Goal: Check status: Check status

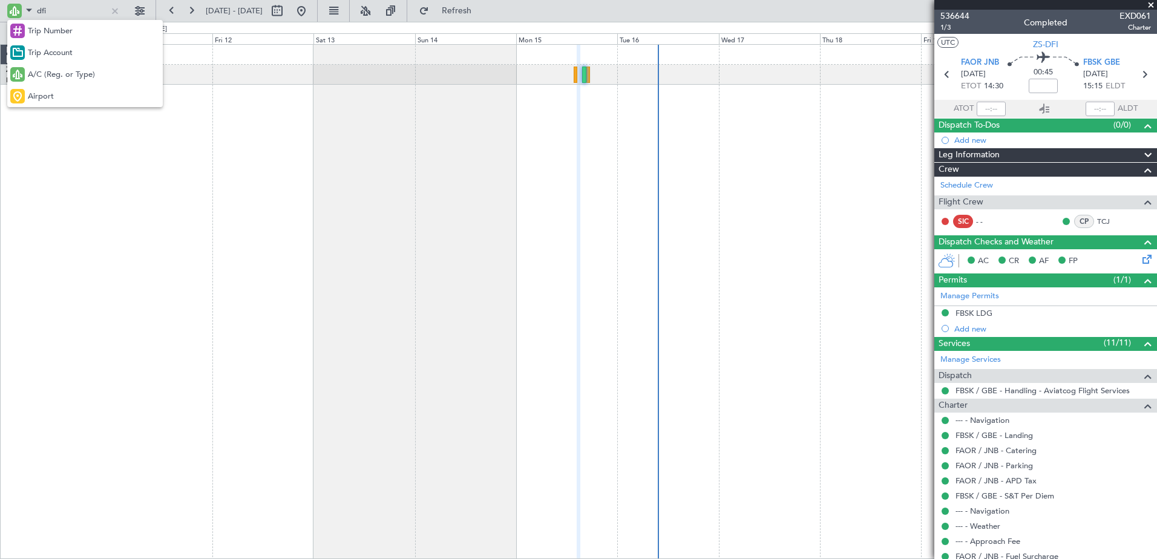
drag, startPoint x: 43, startPoint y: 70, endPoint x: 45, endPoint y: 33, distance: 36.4
click at [42, 69] on span "A/C (Reg. or Type)" at bounding box center [61, 75] width 67 height 12
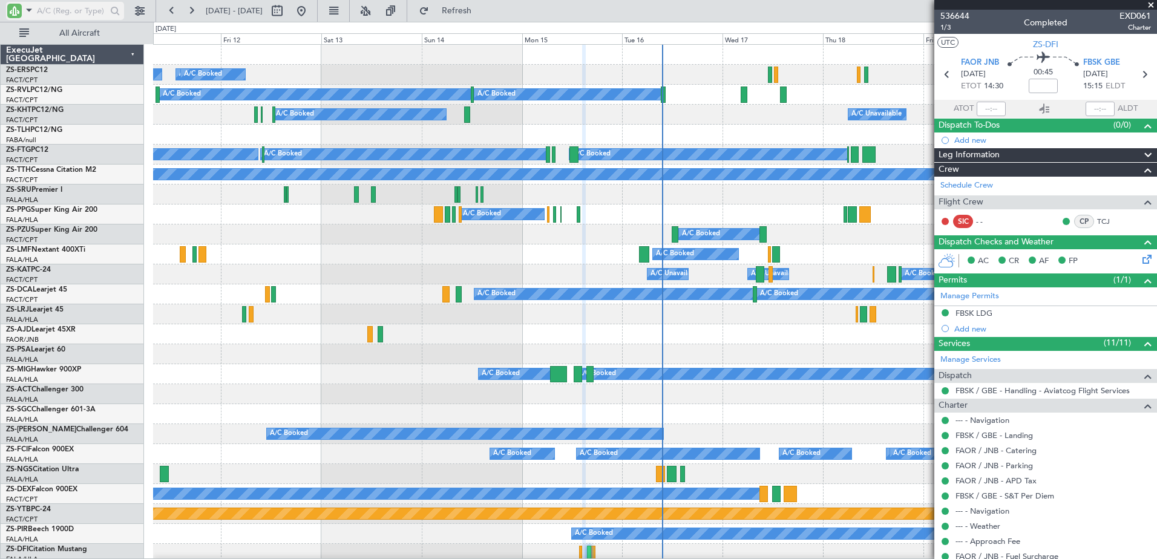
click at [28, 9] on span at bounding box center [29, 9] width 15 height 15
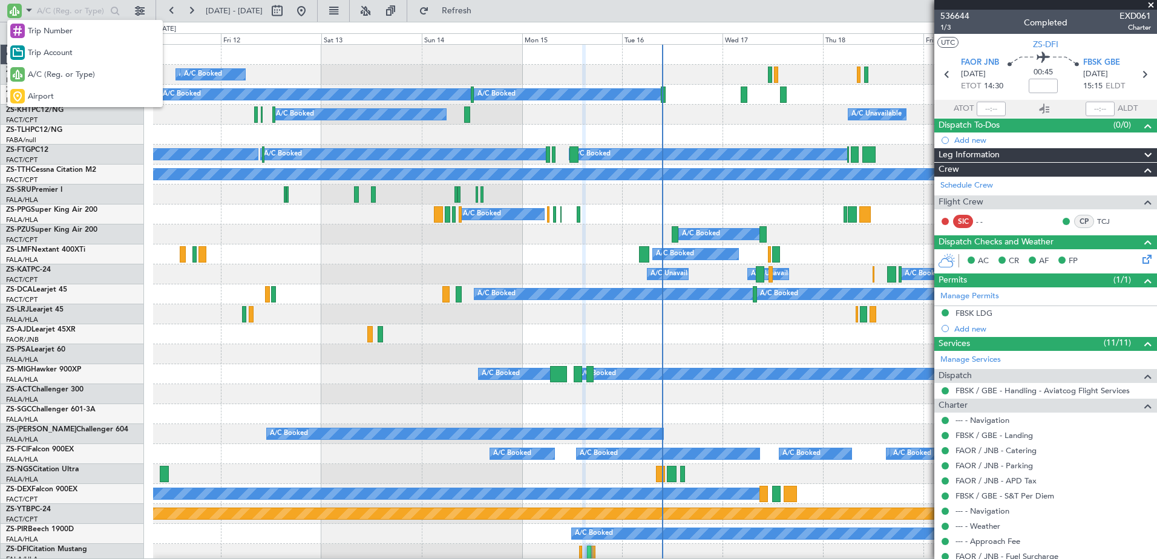
drag, startPoint x: 42, startPoint y: 91, endPoint x: 42, endPoint y: 82, distance: 8.5
click at [43, 93] on span "Airport" at bounding box center [41, 97] width 26 height 12
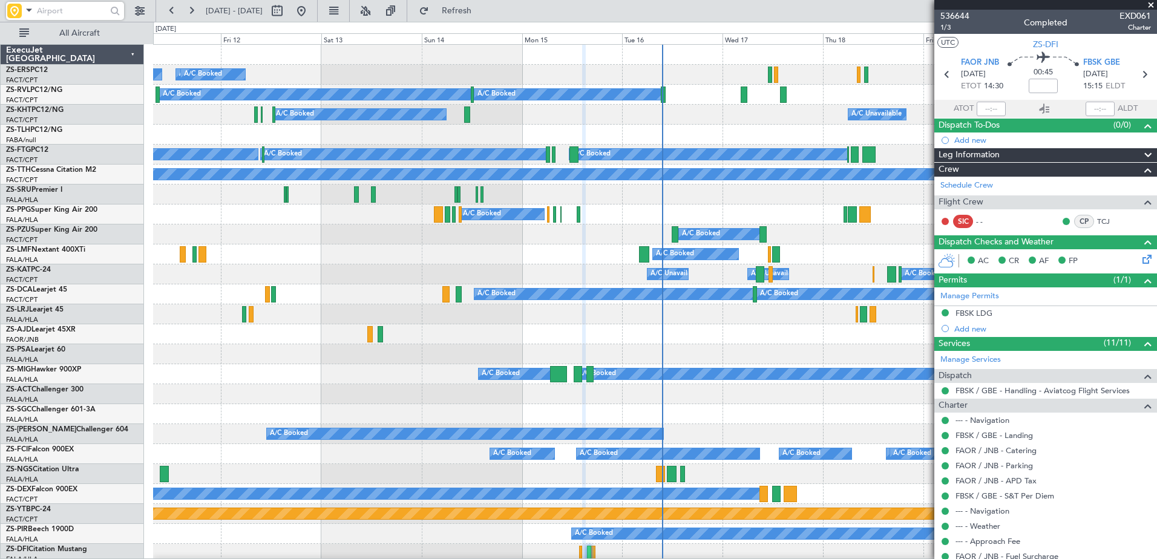
click at [54, 11] on input "text" at bounding box center [72, 11] width 70 height 18
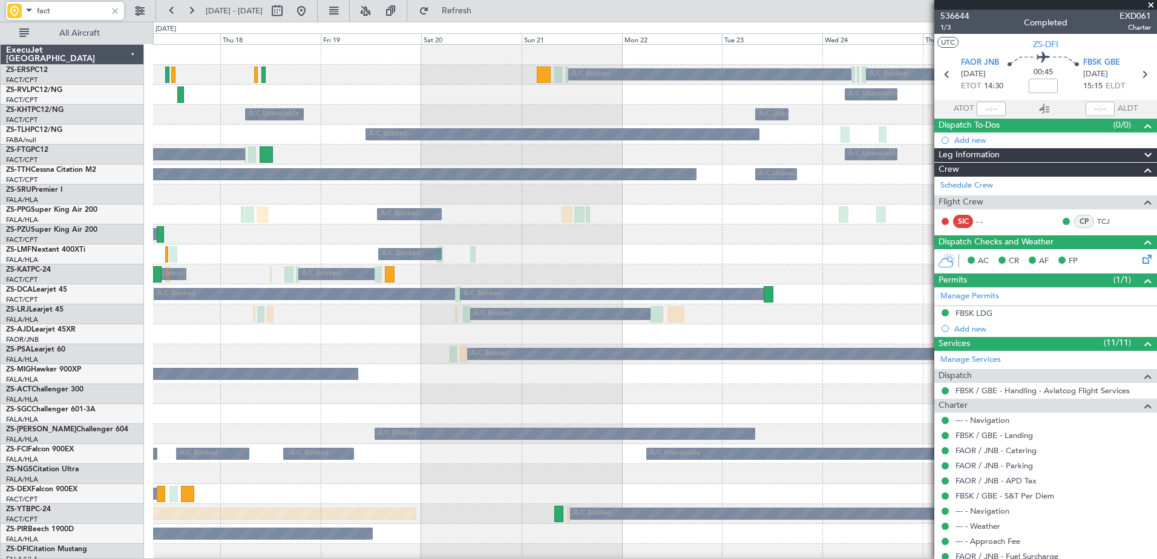
click at [251, 392] on div at bounding box center [655, 394] width 1004 height 20
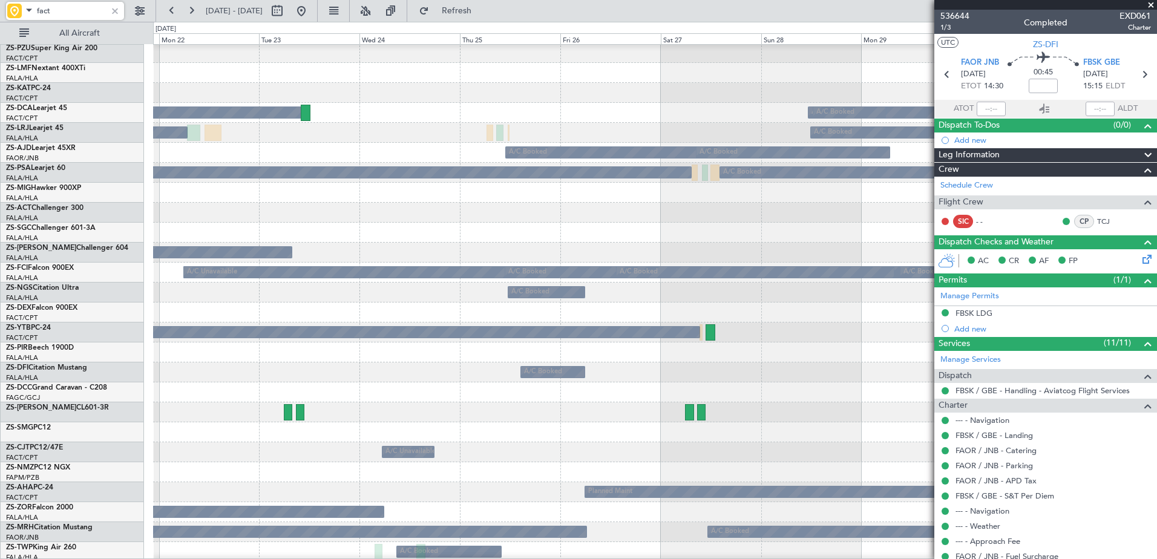
scroll to position [303, 0]
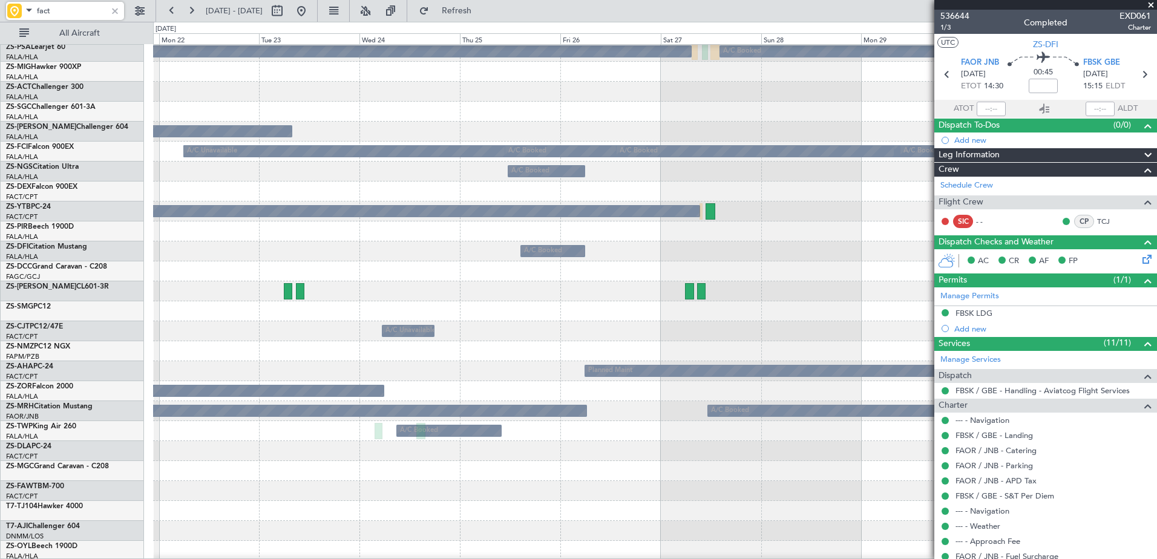
type input "fact"
click at [22, 12] on span at bounding box center [29, 9] width 15 height 15
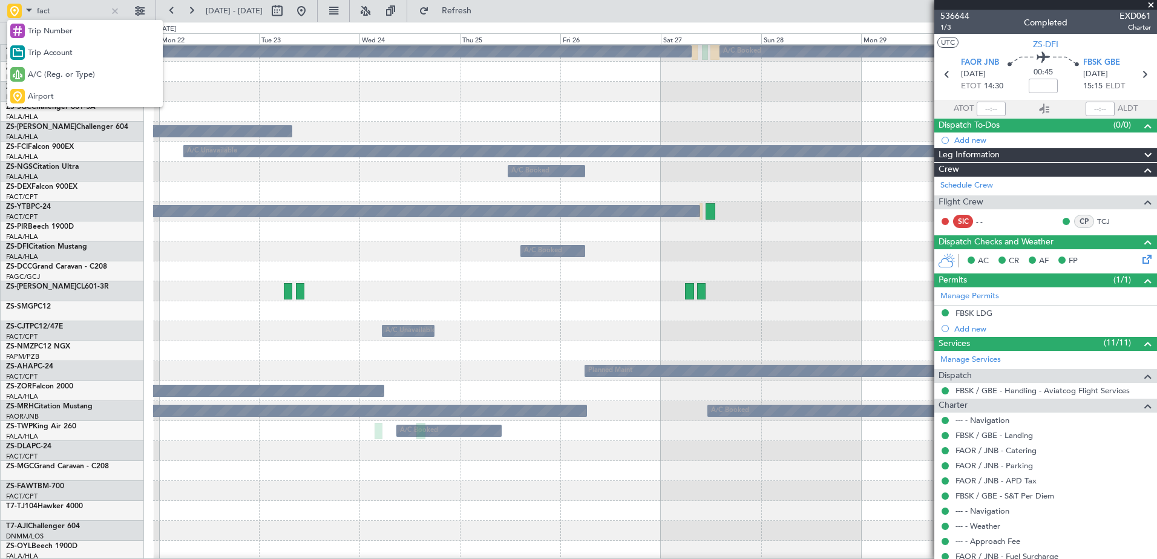
drag, startPoint x: 54, startPoint y: 76, endPoint x: 50, endPoint y: 68, distance: 9.2
click at [51, 70] on span "A/C (Reg. or Type)" at bounding box center [61, 75] width 67 height 12
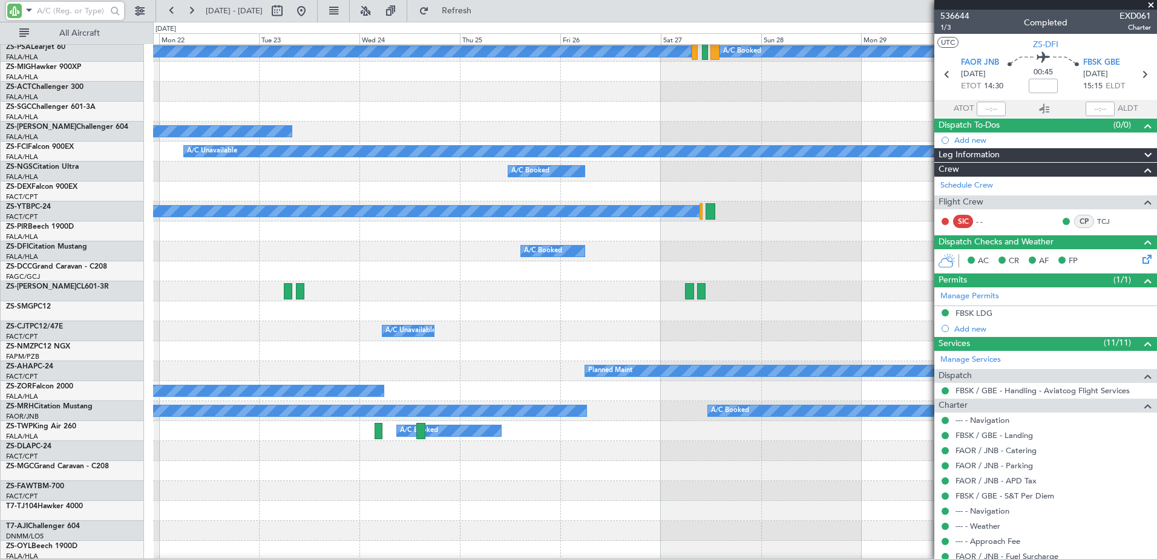
drag, startPoint x: 50, startPoint y: 68, endPoint x: 47, endPoint y: 6, distance: 62.4
click at [47, 6] on input "text" at bounding box center [72, 11] width 70 height 18
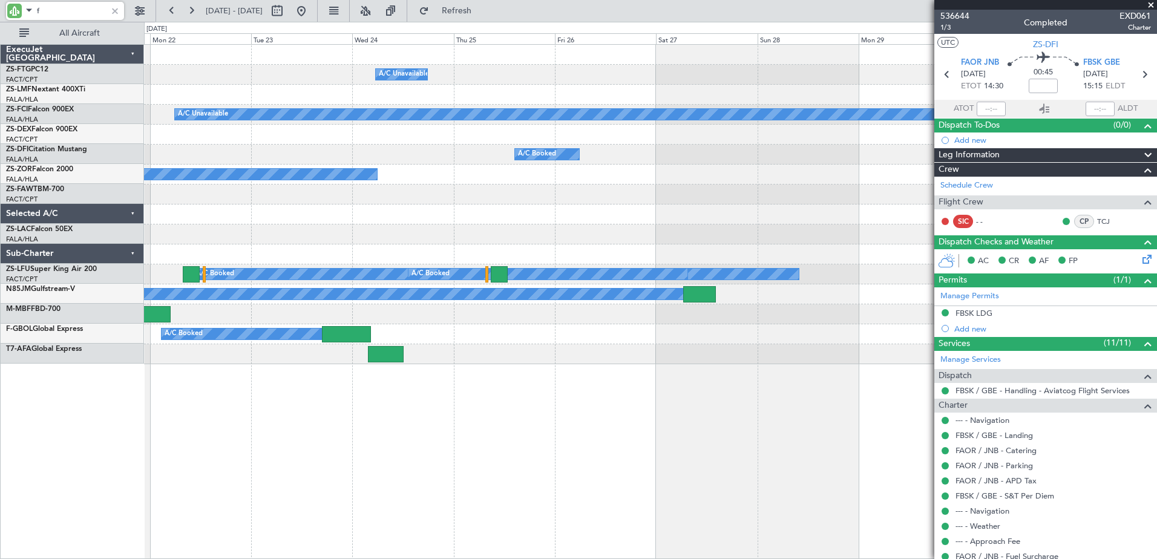
scroll to position [0, 0]
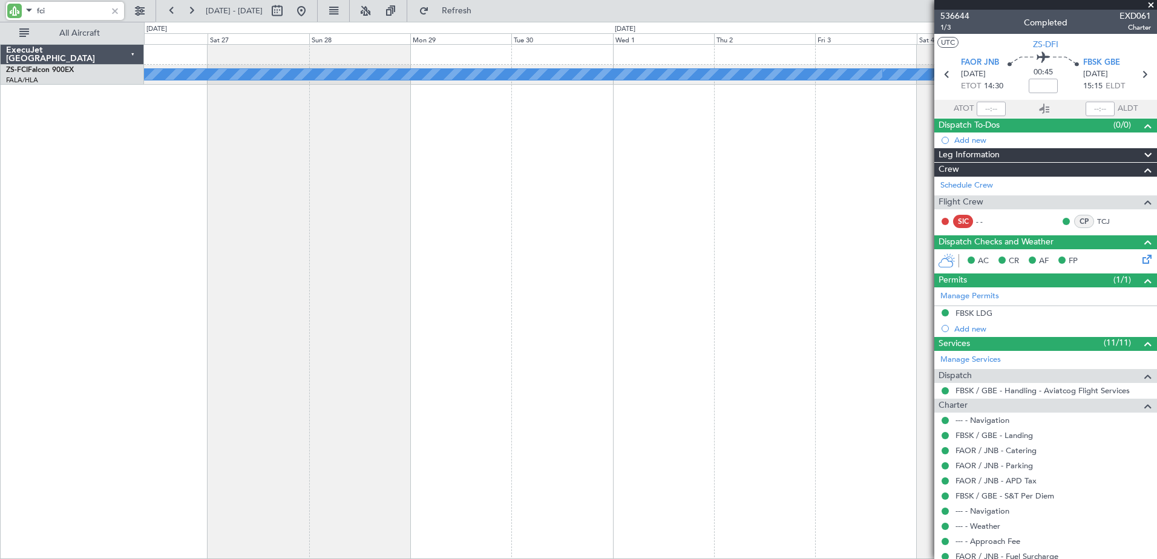
click at [78, 269] on div "A/C Booked A/C Booked A/C Booked A/C Unavailable A/C Unavailable ExecuJet [GEOG…" at bounding box center [578, 291] width 1157 height 538
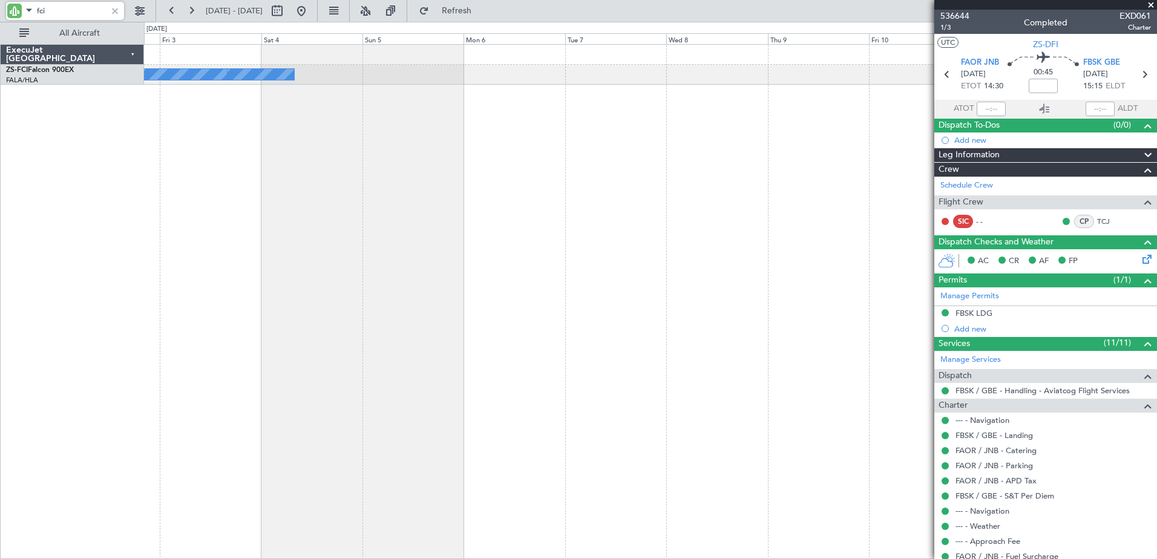
click at [153, 290] on div "A/C Booked A/C Unavailable A/C Unavailable A/C Booked A/C Booked A/C Booked" at bounding box center [650, 301] width 1013 height 515
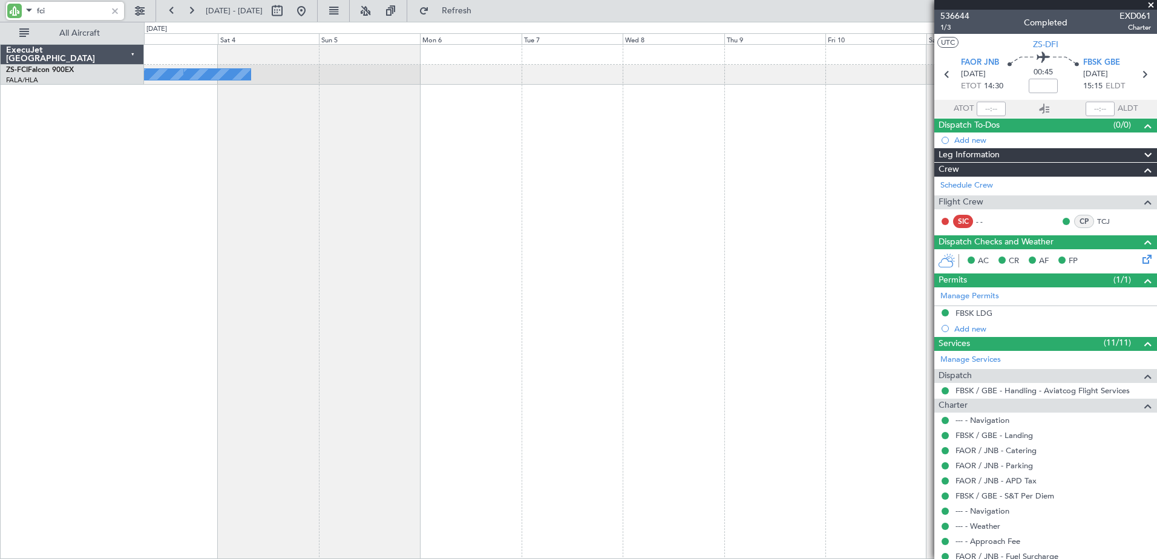
click at [326, 262] on div "A/C Booked A/C Unavailable A/C Unavailable A/C Booked A/C Booked A/C Booked" at bounding box center [650, 301] width 1013 height 515
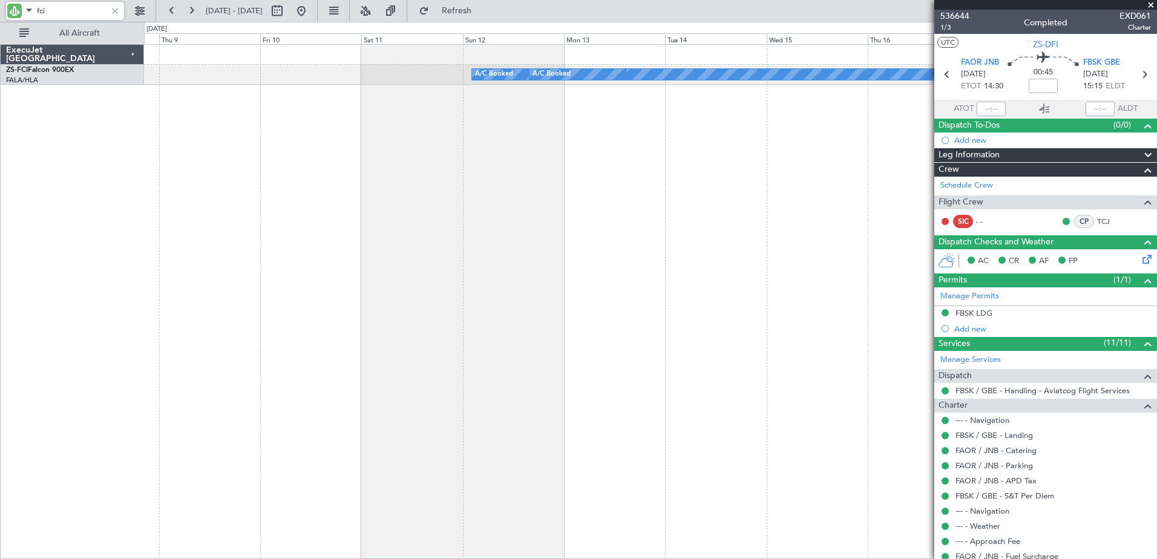
click at [199, 232] on div "A/C Booked A/C Booked A/C Booked" at bounding box center [650, 301] width 1013 height 515
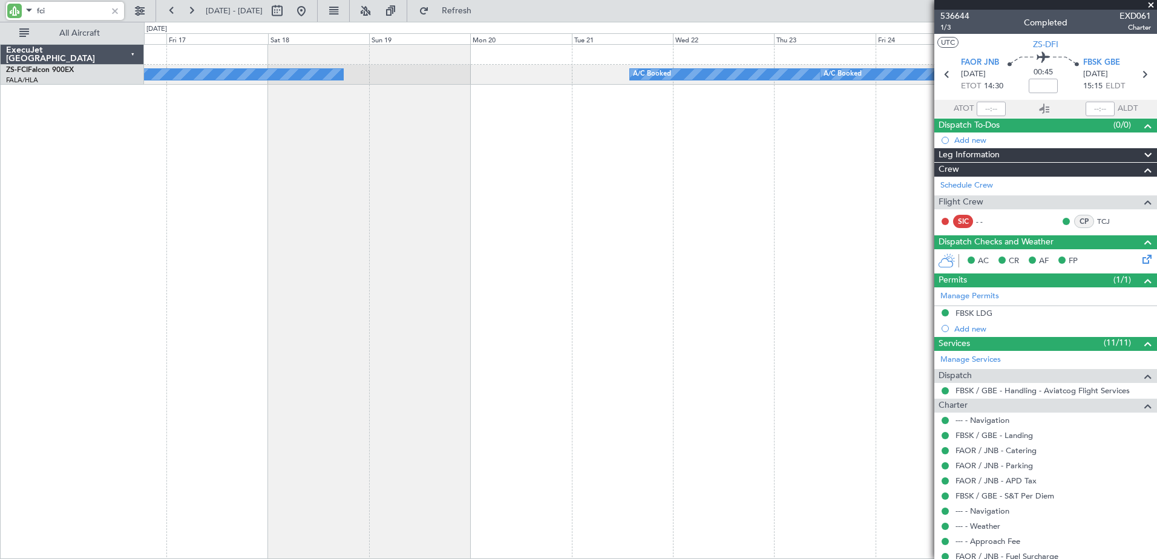
click at [379, 242] on div "A/C Booked A/C Booked A/C Booked" at bounding box center [650, 301] width 1013 height 515
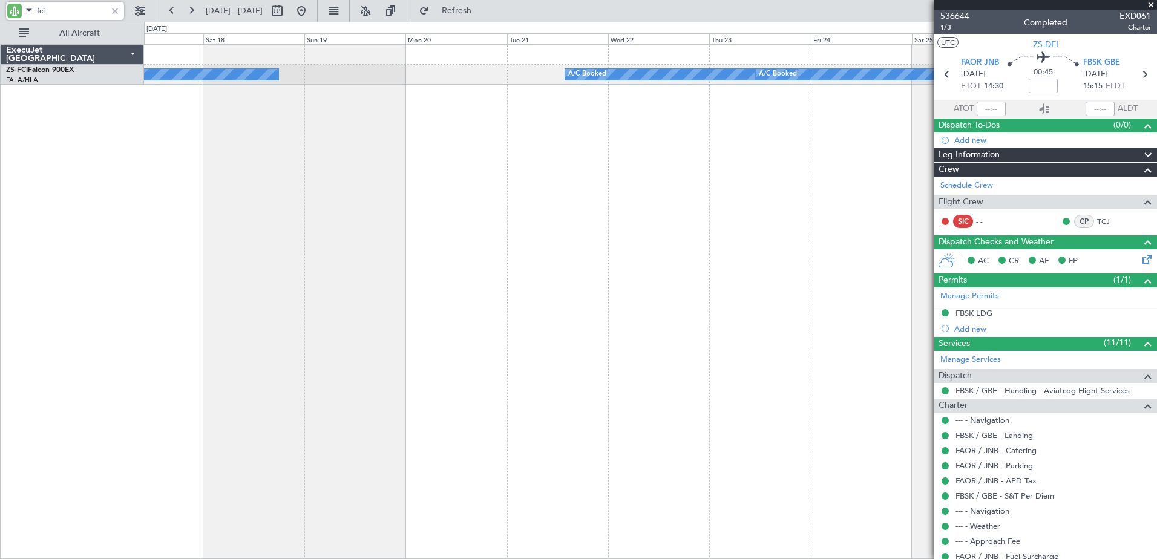
click at [255, 220] on div "A/C Booked A/C Booked A/C Booked" at bounding box center [650, 301] width 1013 height 515
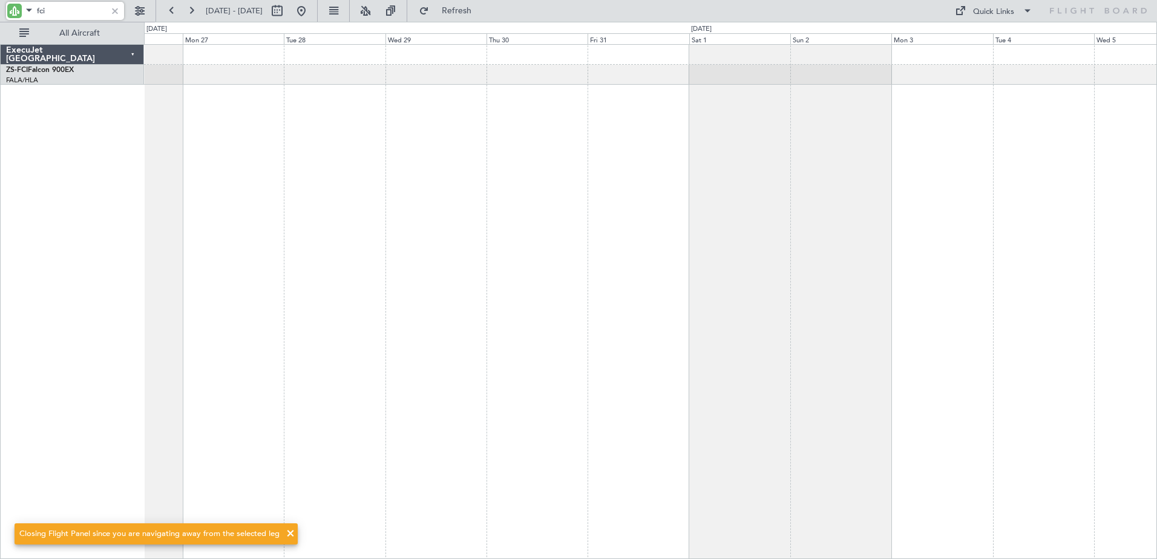
click at [589, 265] on div "A/C Booked A/C Booked" at bounding box center [650, 301] width 1013 height 515
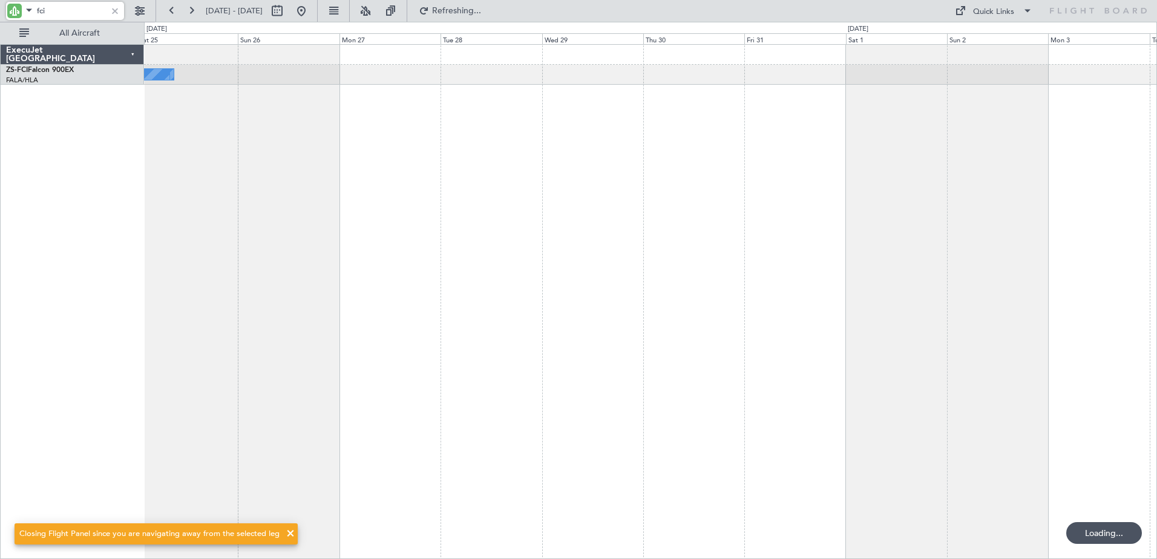
click at [593, 306] on div "A/C Booked A/C Booked" at bounding box center [650, 301] width 1013 height 515
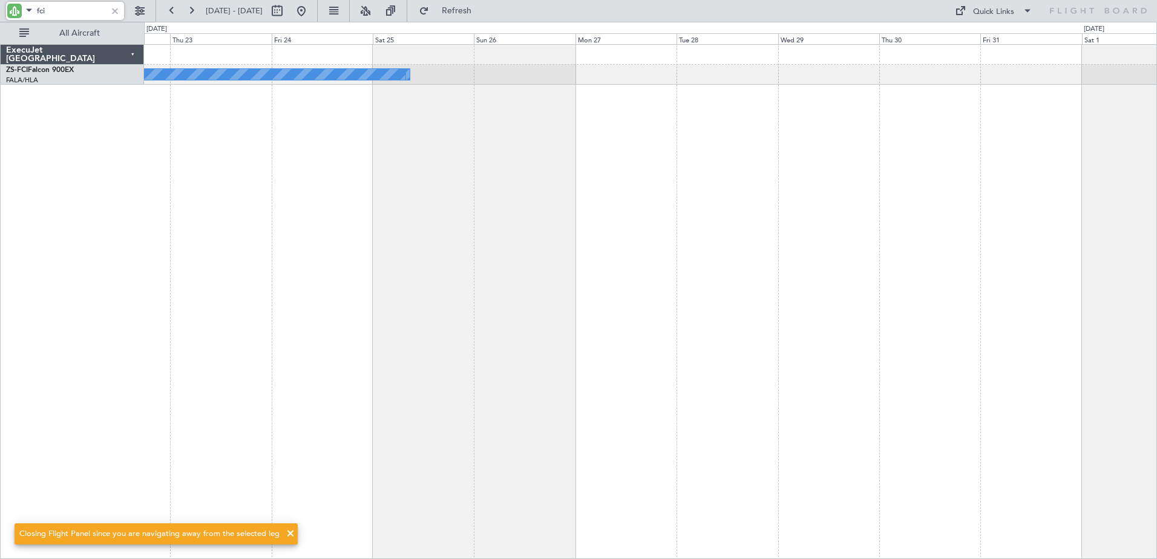
click at [896, 311] on div "A/C Booked A/C Booked" at bounding box center [650, 301] width 1013 height 515
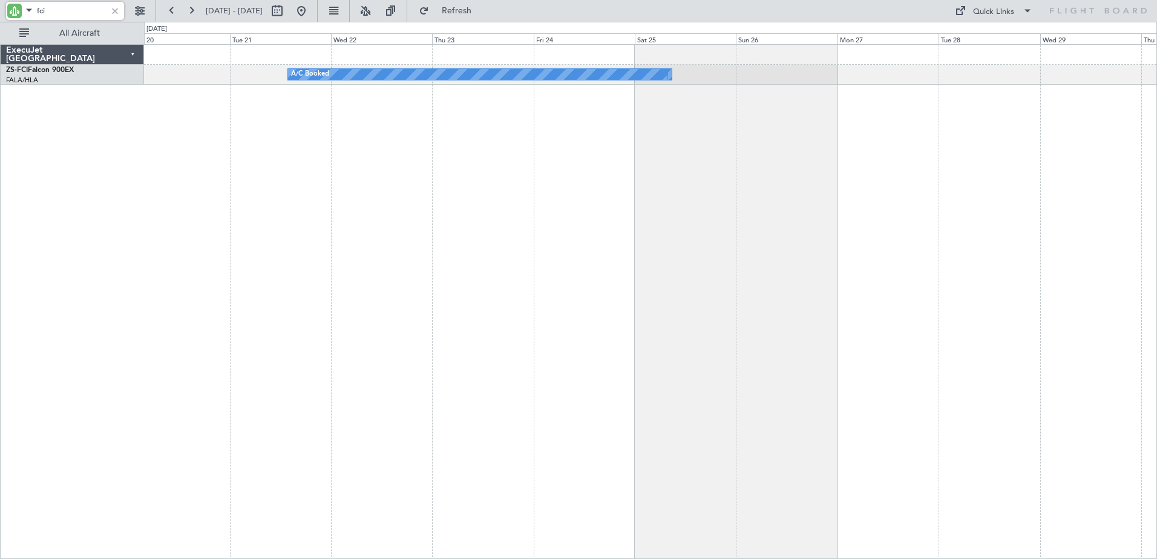
click at [866, 274] on div "A/C Booked A/C Booked A/C Booked" at bounding box center [650, 301] width 1013 height 515
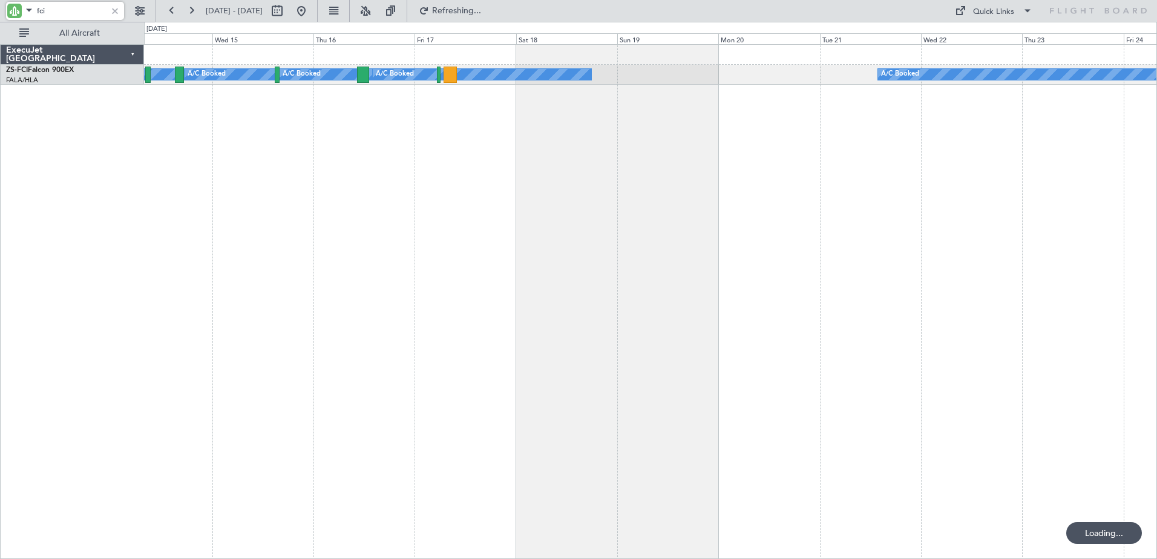
click at [717, 211] on div "A/C Booked A/C Booked A/C Booked A/C Booked A/C Booked A/C Booked A/C Booked A/…" at bounding box center [650, 301] width 1013 height 515
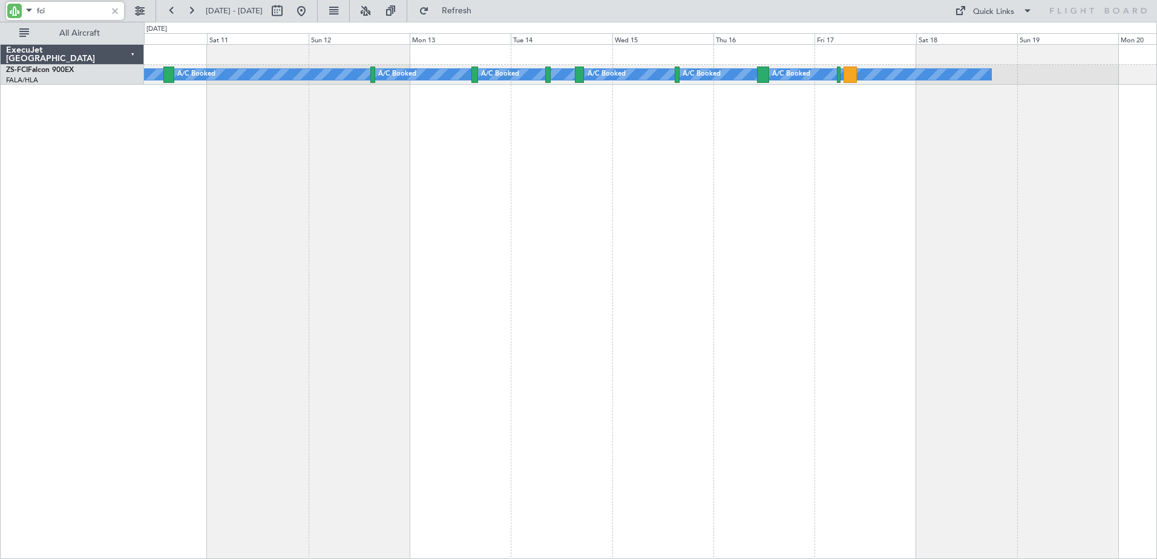
click at [985, 309] on div "A/C Booked A/C Booked A/C Booked A/C Booked A/C Booked A/C Booked A/C Booked A/…" at bounding box center [650, 301] width 1013 height 515
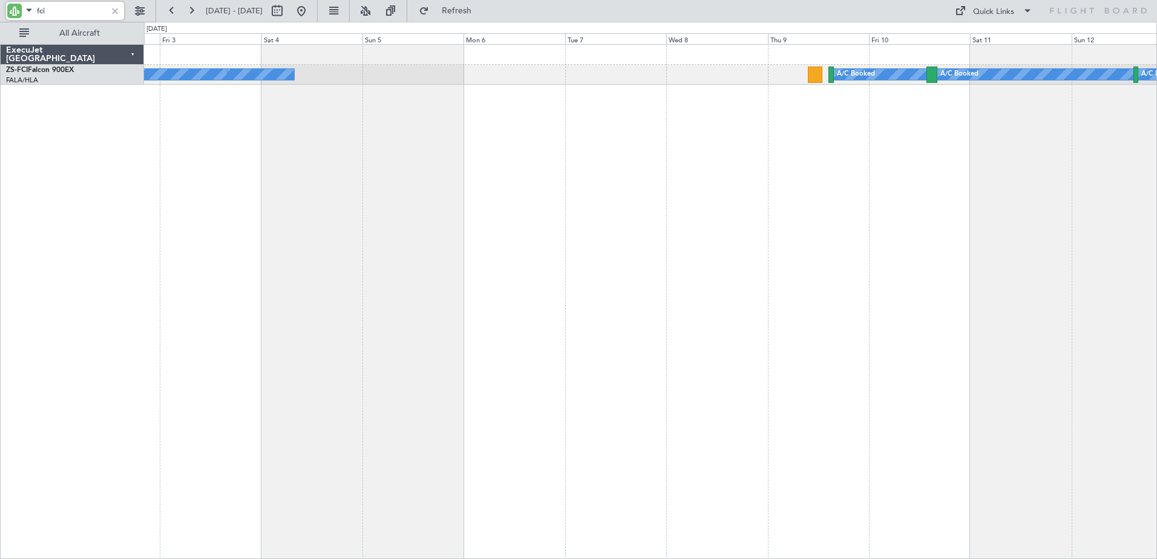
click at [877, 215] on div "A/C Booked A/C Booked A/C Booked A/C Booked A/C Booked A/C Booked A/C Booked A/…" at bounding box center [650, 301] width 1013 height 515
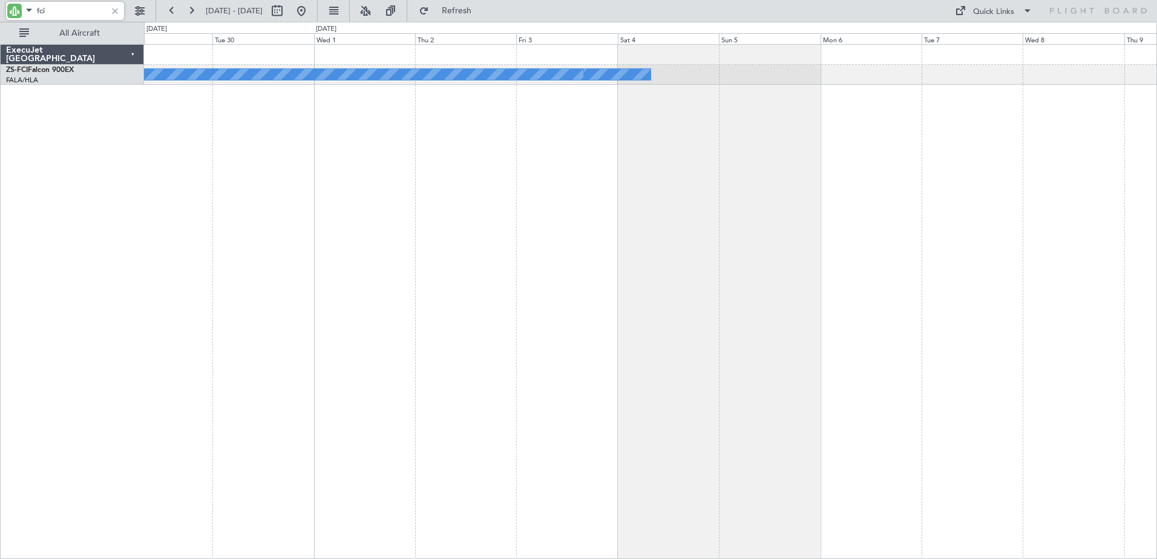
click at [611, 194] on div "A/C Booked A/C Unavailable A/C Unavailable A/C Booked A/C Booked A/C Booked A/C…" at bounding box center [650, 301] width 1013 height 515
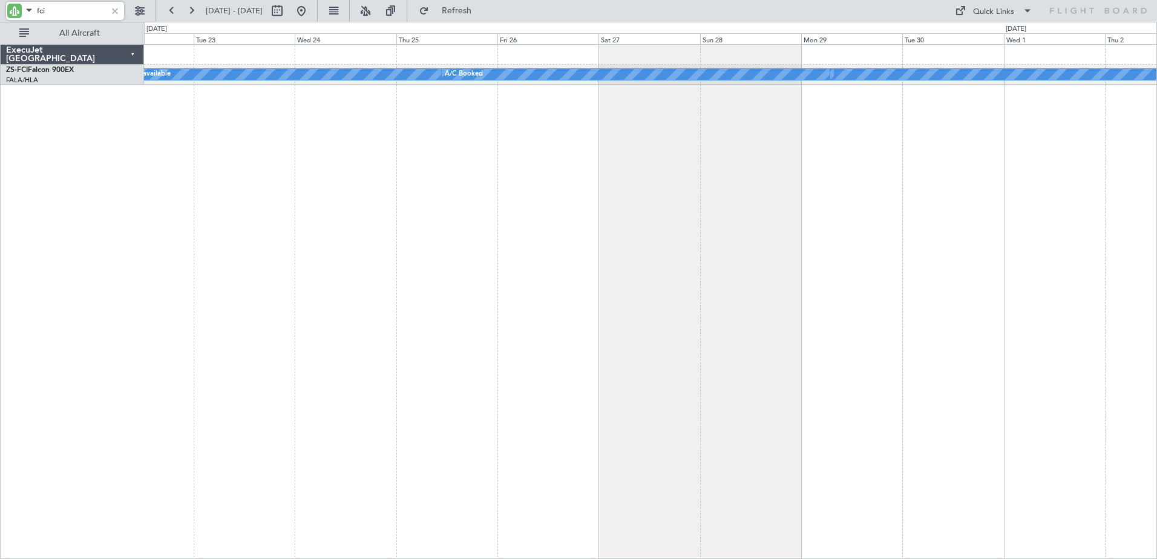
click at [1157, 160] on html "fci [DATE] - [DATE] Refresh Quick Links All Aircraft A/C Booked A/C Unavailable…" at bounding box center [578, 279] width 1157 height 559
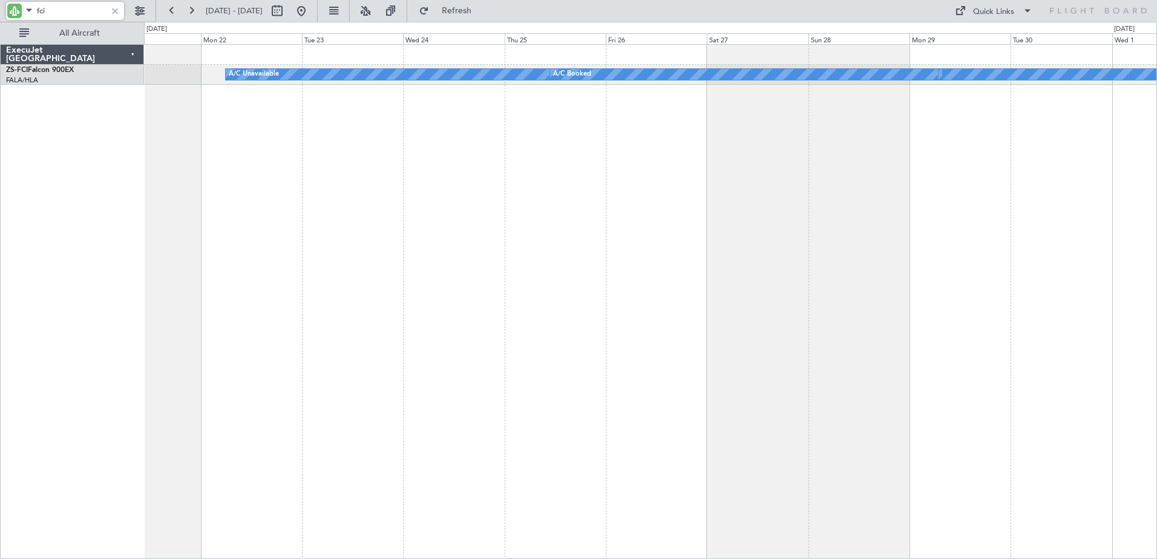
click at [384, 209] on div "A/C Booked A/C Unavailable A/C Unavailable A/C Booked A/C Booked" at bounding box center [650, 301] width 1013 height 515
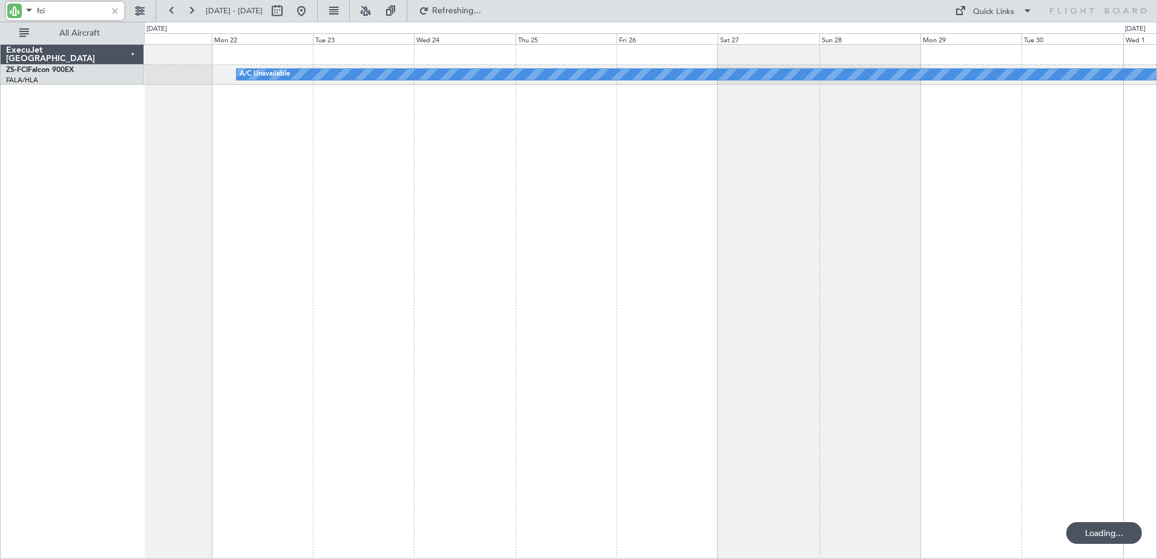
type input "fci"
click at [117, 10] on div at bounding box center [114, 10] width 13 height 13
